Goal: Task Accomplishment & Management: Use online tool/utility

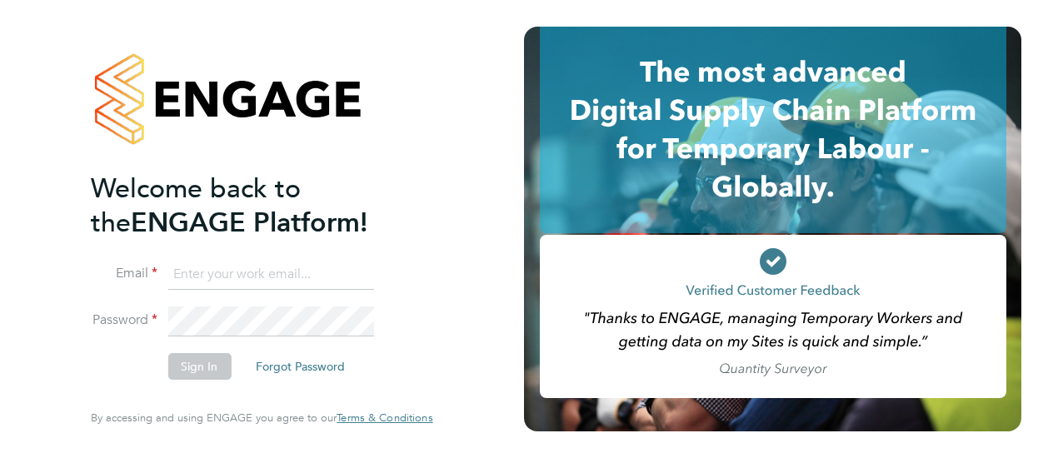
type input "john.adamson@vistry.co.uk"
click at [212, 373] on button "Sign In" at bounding box center [198, 366] width 63 height 27
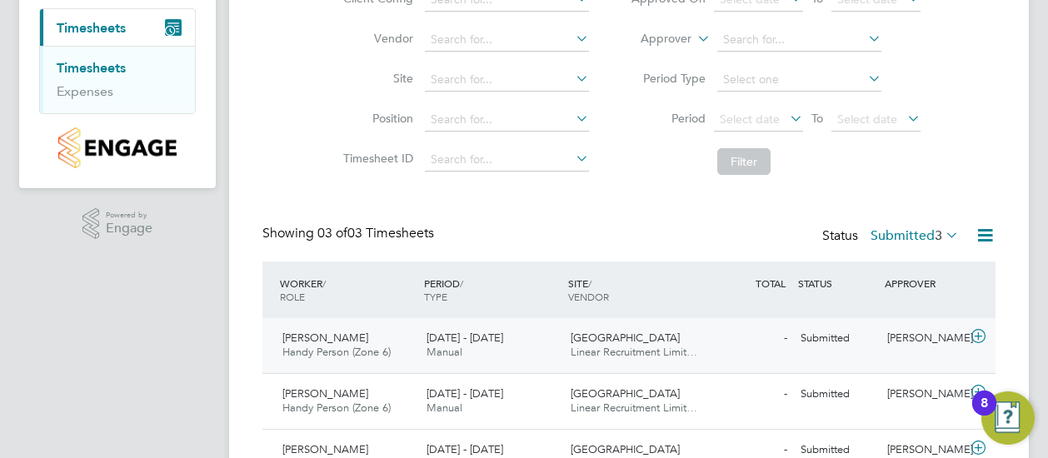
scroll to position [252, 0]
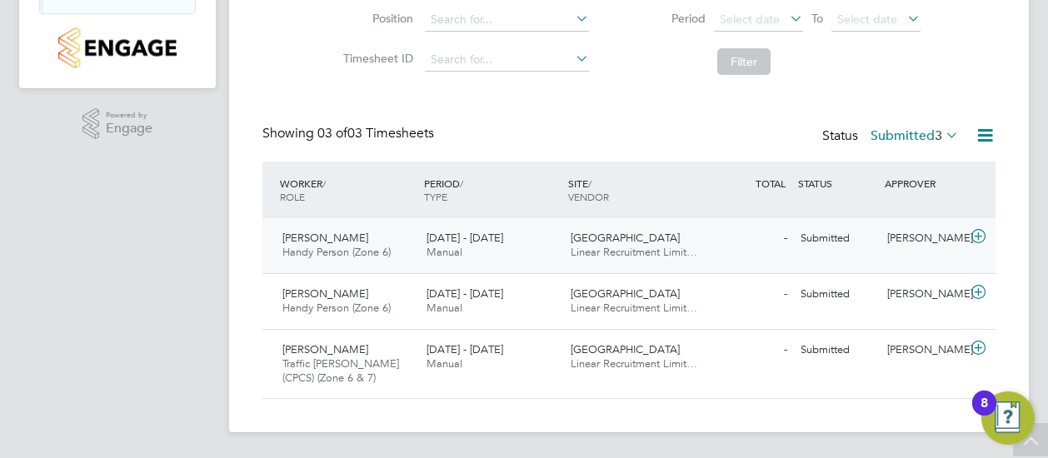
click at [349, 235] on span "Chris Thompson" at bounding box center [325, 238] width 86 height 14
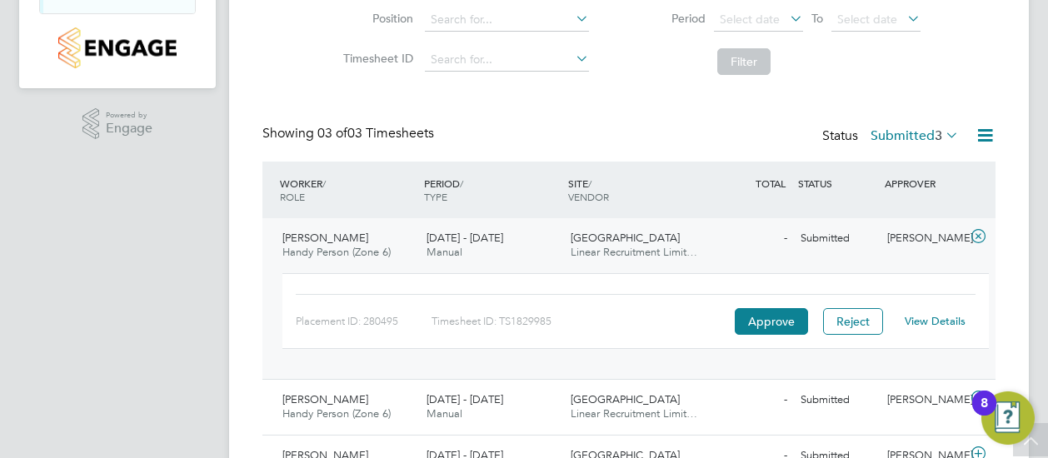
click at [930, 320] on link "View Details" at bounding box center [935, 321] width 61 height 14
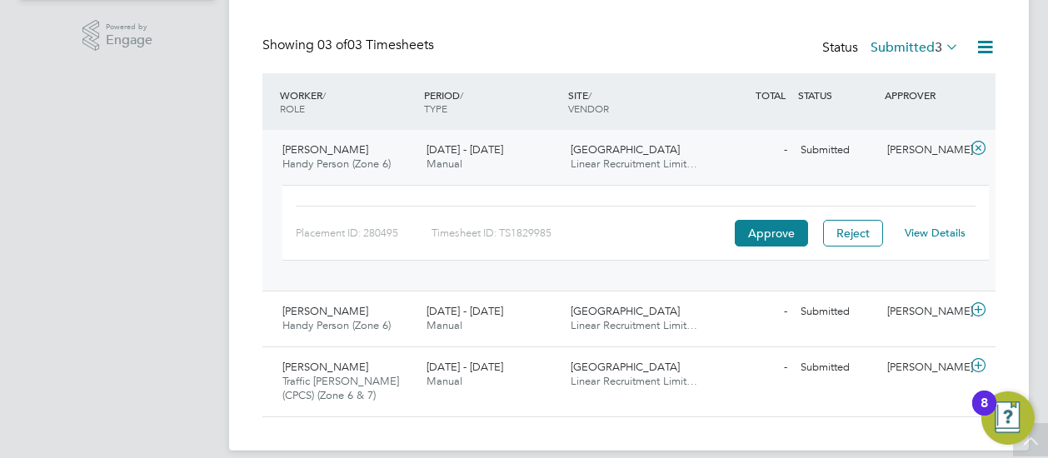
scroll to position [357, 0]
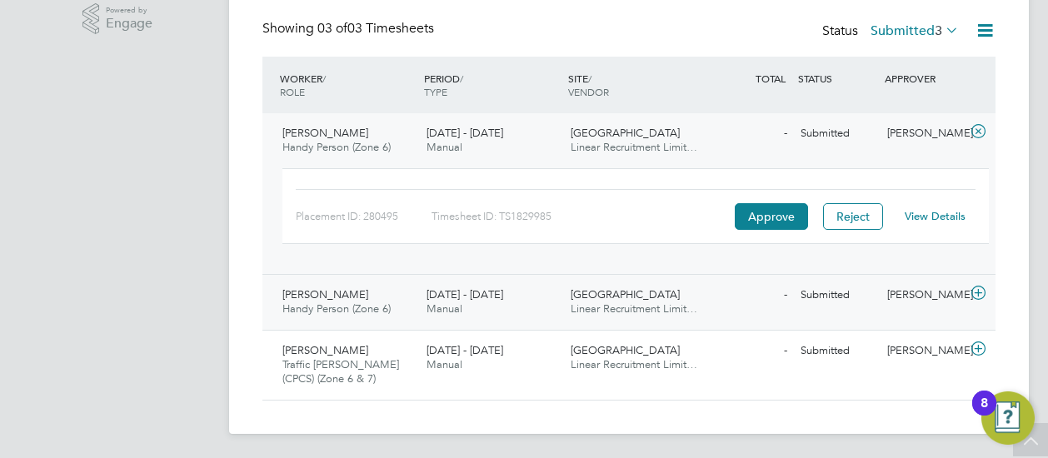
click at [322, 292] on span "Neil Rudd" at bounding box center [325, 294] width 86 height 14
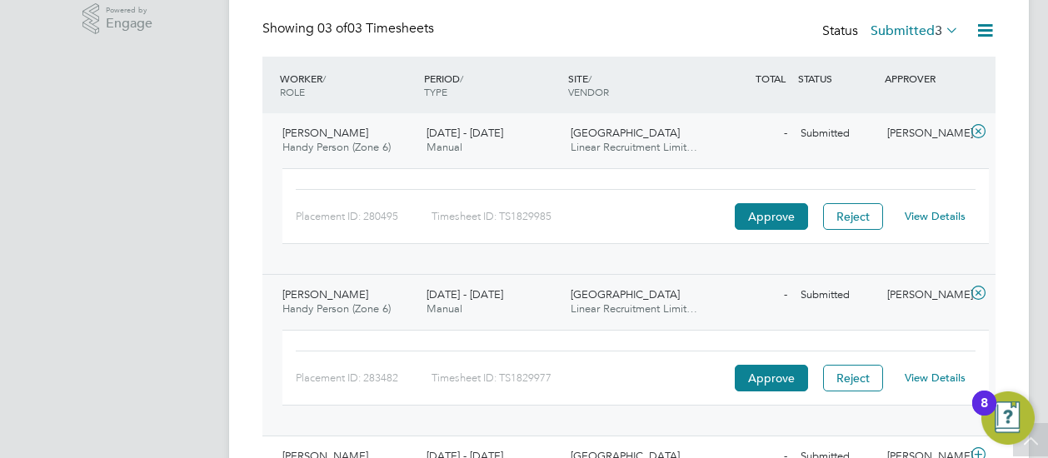
click at [933, 372] on link "View Details" at bounding box center [935, 378] width 61 height 14
click at [913, 372] on link "View Details" at bounding box center [935, 378] width 61 height 14
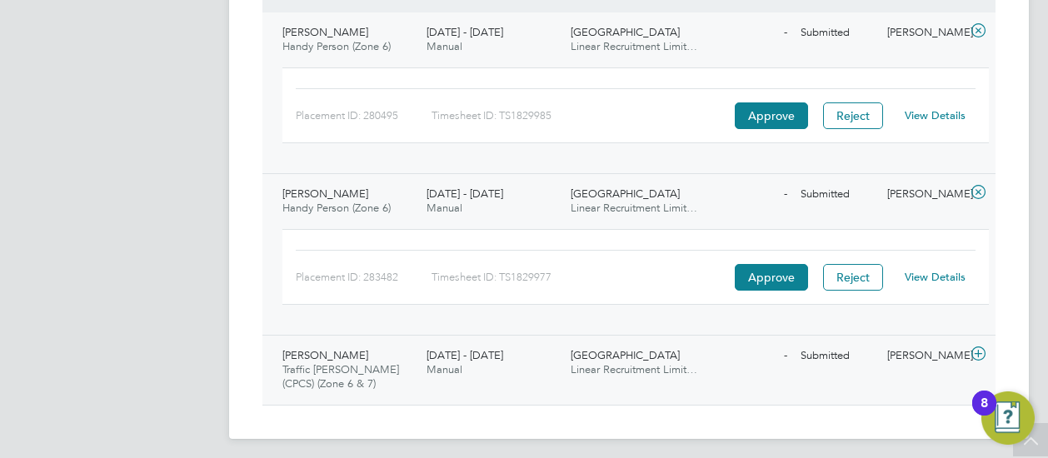
scroll to position [462, 0]
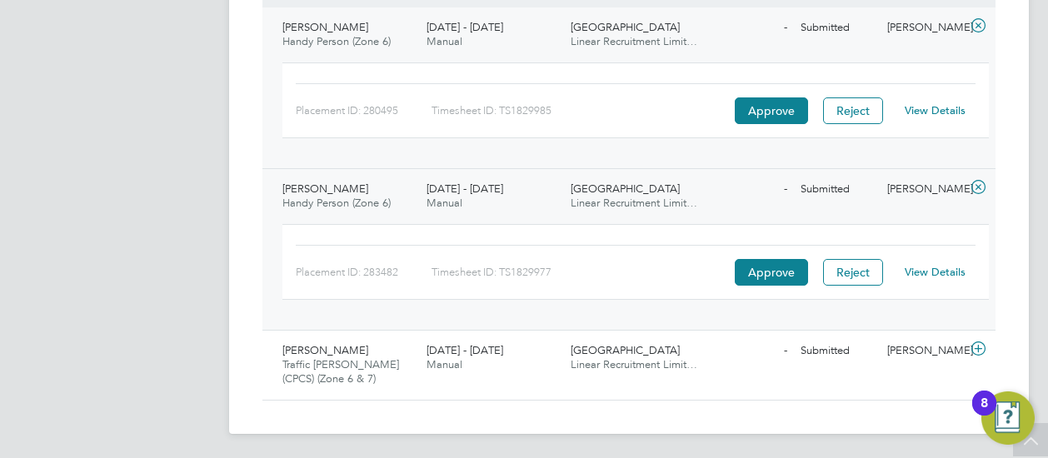
click at [950, 272] on link "View Details" at bounding box center [935, 272] width 61 height 14
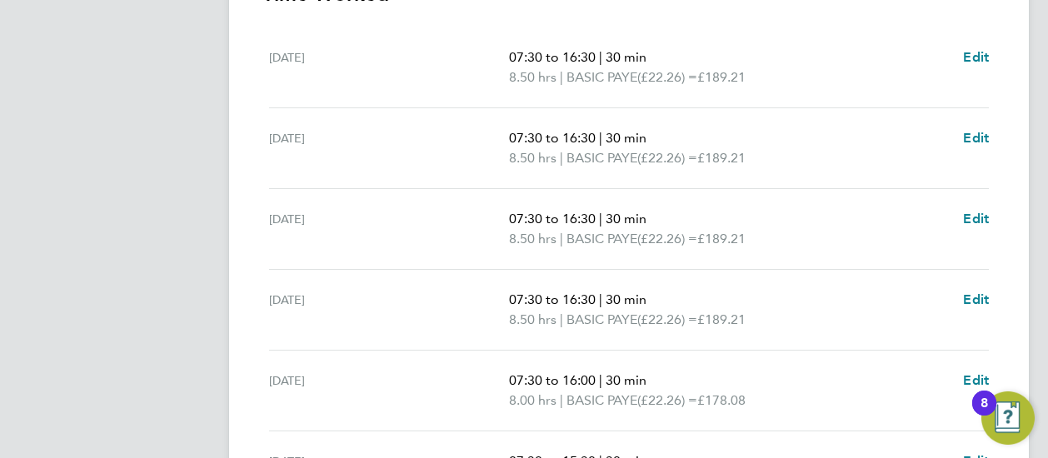
scroll to position [776, 0]
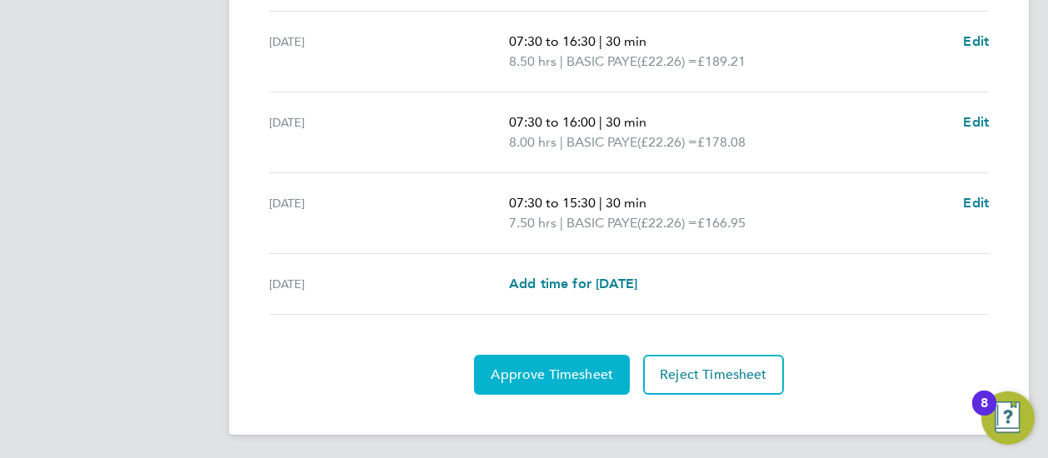
click at [535, 355] on button "Approve Timesheet" at bounding box center [552, 375] width 156 height 40
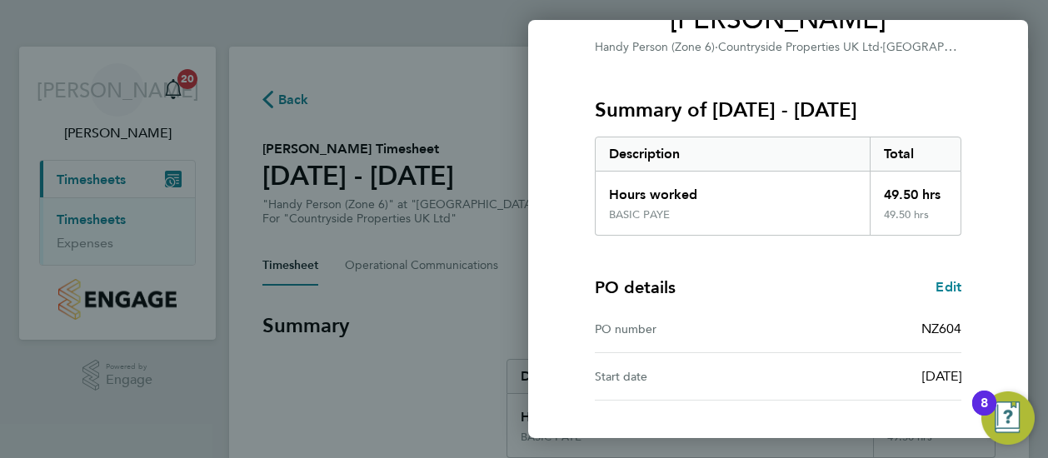
scroll to position [291, 0]
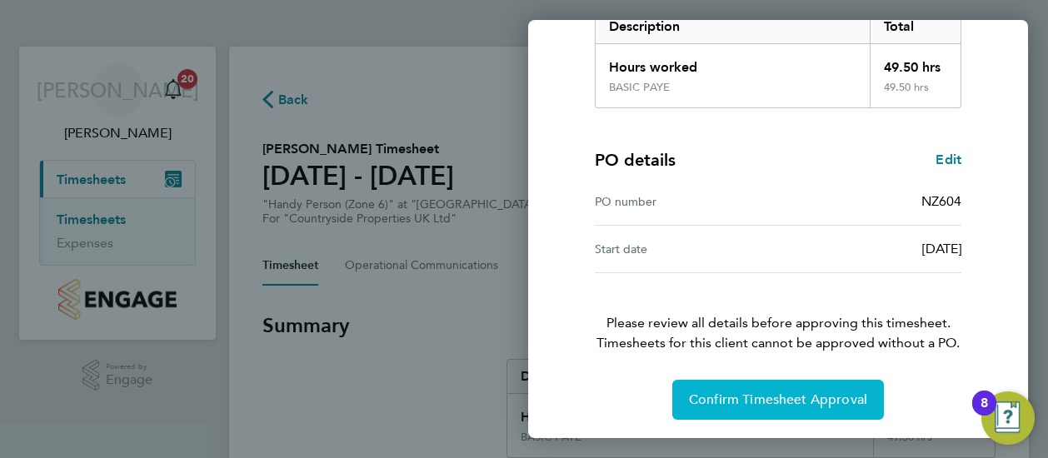
click at [723, 406] on button "Confirm Timesheet Approval" at bounding box center [778, 400] width 212 height 40
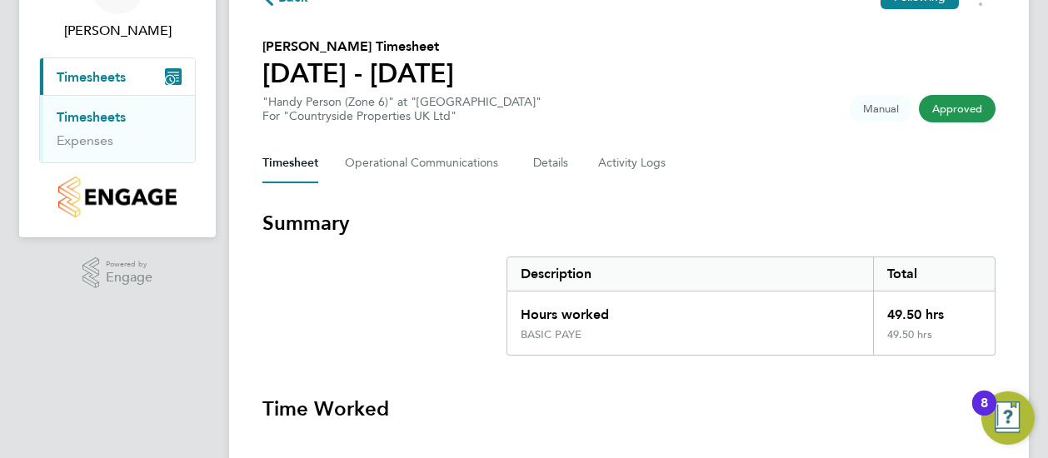
scroll to position [83, 0]
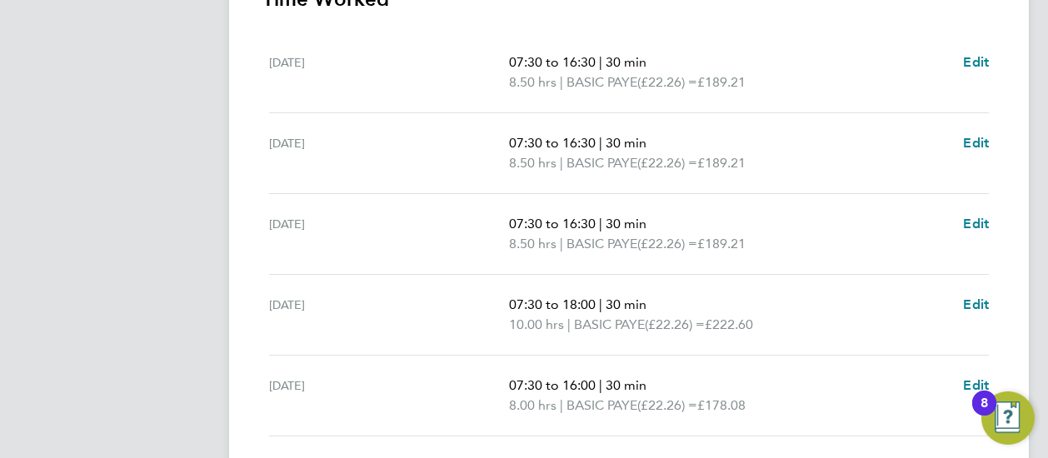
scroll to position [776, 0]
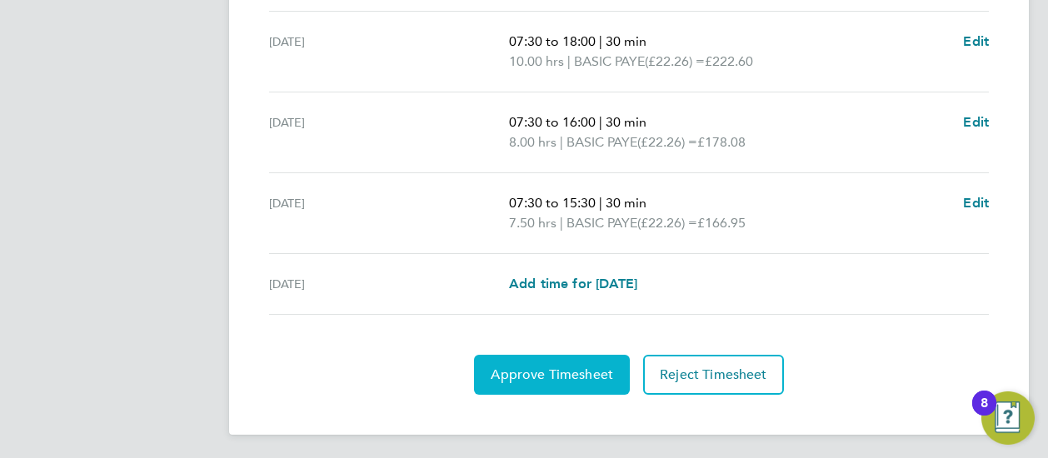
click at [577, 370] on span "Approve Timesheet" at bounding box center [552, 375] width 122 height 17
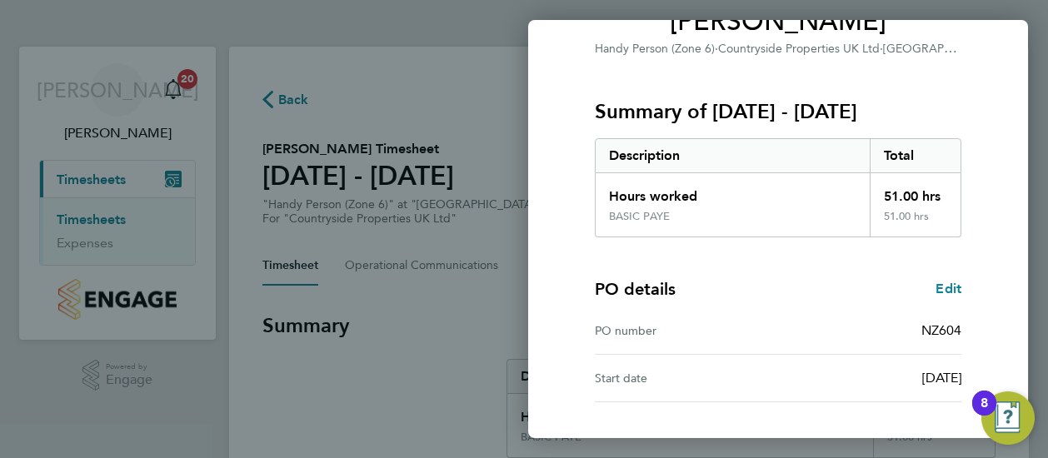
scroll to position [291, 0]
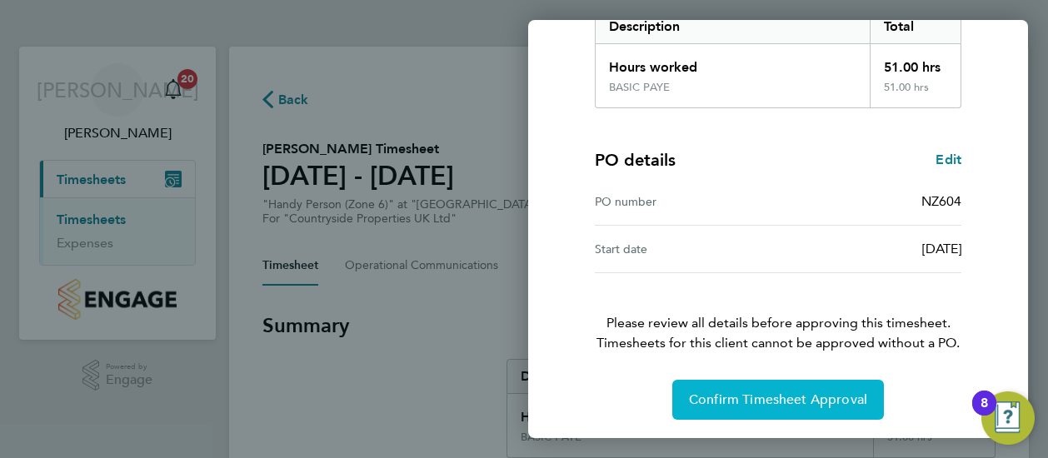
click at [726, 386] on button "Confirm Timesheet Approval" at bounding box center [778, 400] width 212 height 40
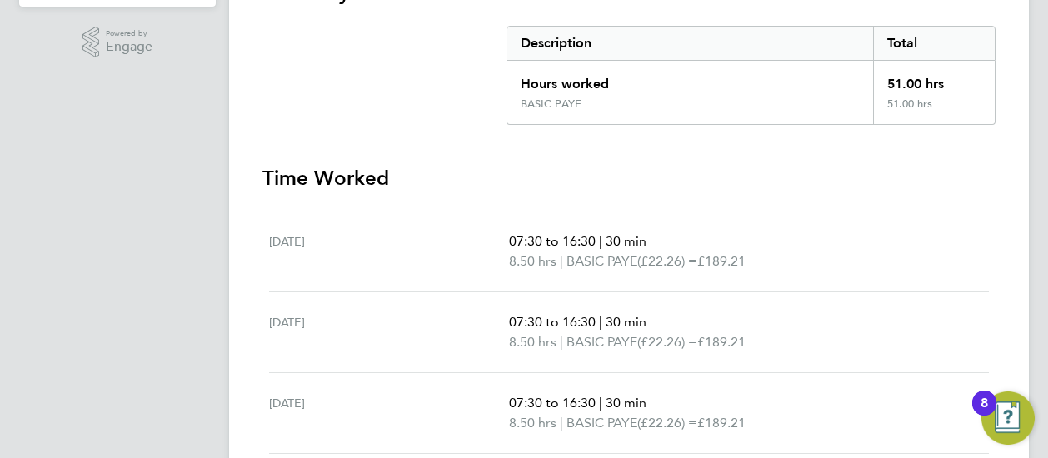
scroll to position [696, 0]
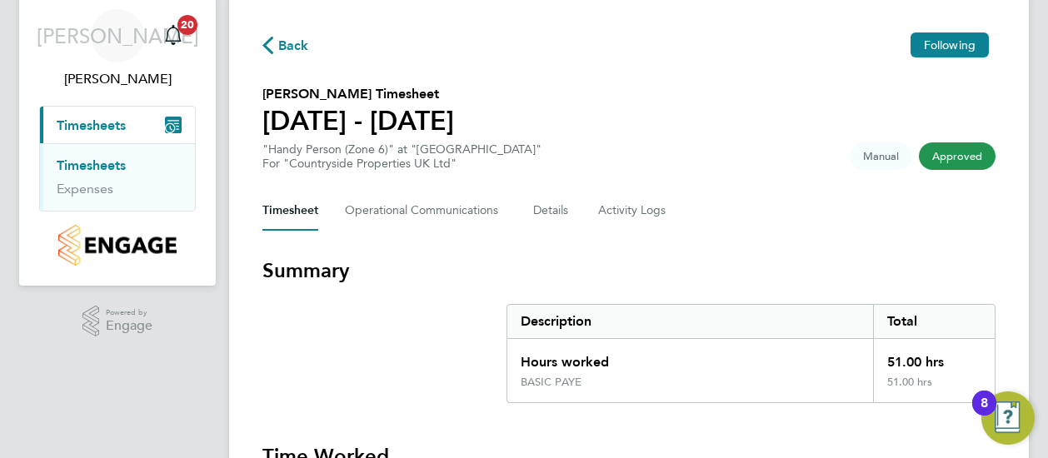
scroll to position [28, 0]
